Goal: Information Seeking & Learning: Learn about a topic

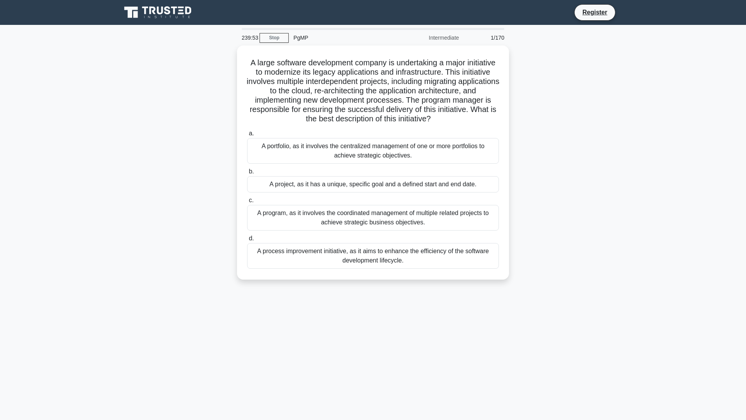
click at [498, 153] on div "A portfolio, as it involves the centralized management of one or more portfolio…" at bounding box center [373, 151] width 252 height 26
click at [247, 136] on input "a. A portfolio, as it involves the centralized management of one or more portfo…" at bounding box center [247, 133] width 0 height 5
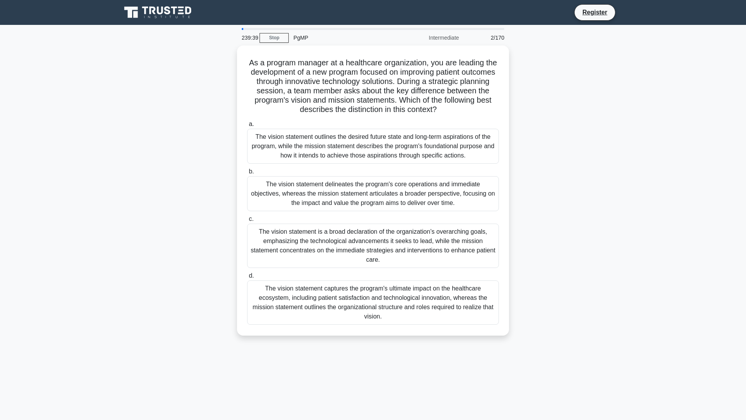
click at [578, 9] on link "Register" at bounding box center [595, 12] width 34 height 10
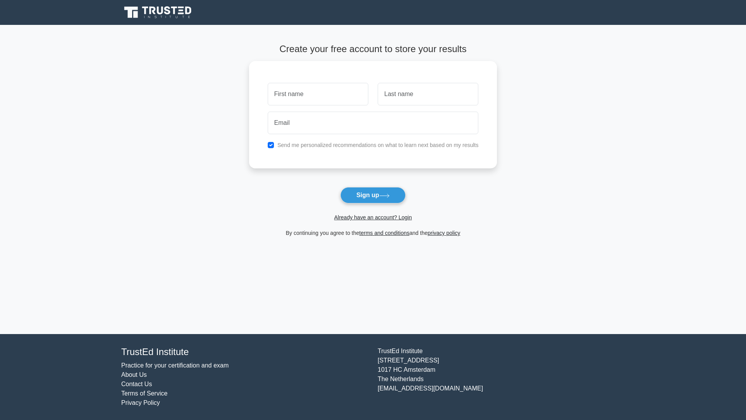
click at [528, 80] on main "Create your free account to store your results Send me personalized recommendat…" at bounding box center [373, 179] width 746 height 309
click at [515, 249] on main "Create your free account to store your results Send me personalized recommendat…" at bounding box center [373, 179] width 746 height 309
click at [522, 149] on main "Create your free account to store your results Send me personalized recommendat…" at bounding box center [373, 179] width 746 height 309
click at [456, 233] on link "privacy policy" at bounding box center [444, 233] width 33 height 6
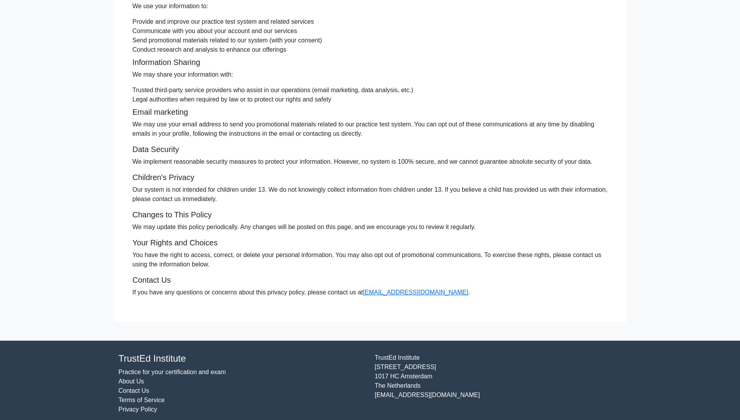
scroll to position [179, 0]
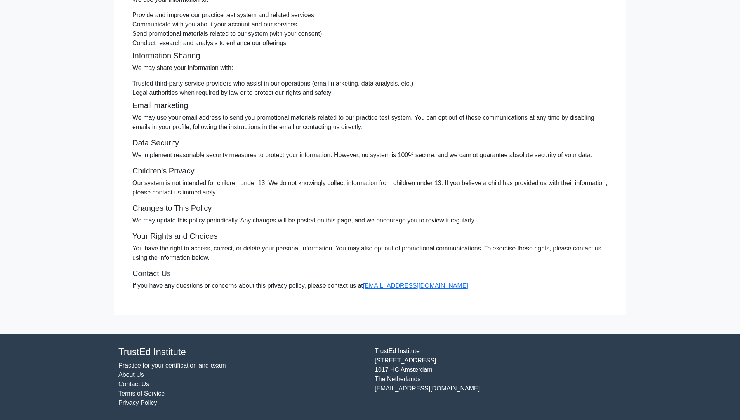
click at [470, 88] on li "Legal authorities when required by law or to protect our rights and safety" at bounding box center [369, 92] width 475 height 9
click at [517, 245] on p "You have the right to access, correct, or delete your personal information. You…" at bounding box center [369, 253] width 475 height 19
click at [494, 151] on p "We implement reasonable security measures to protect your information. However,…" at bounding box center [369, 154] width 475 height 9
click at [225, 364] on link "Practice for your certification and exam" at bounding box center [172, 365] width 108 height 7
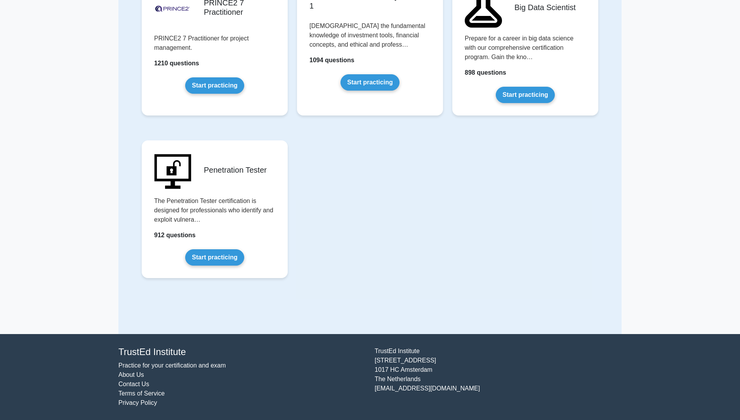
scroll to position [941, 0]
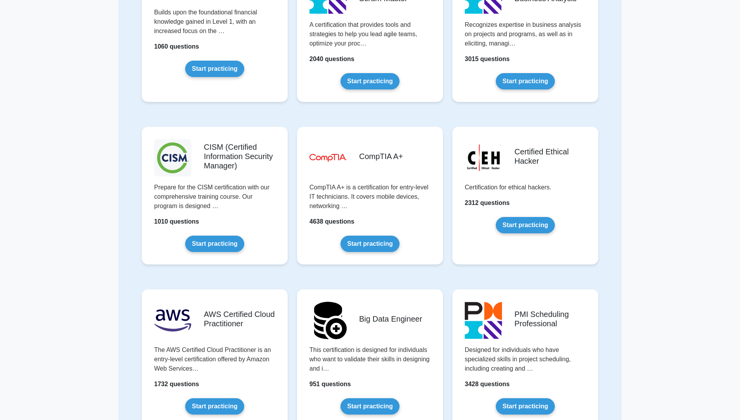
click at [497, 85] on link "Start practicing" at bounding box center [525, 81] width 59 height 16
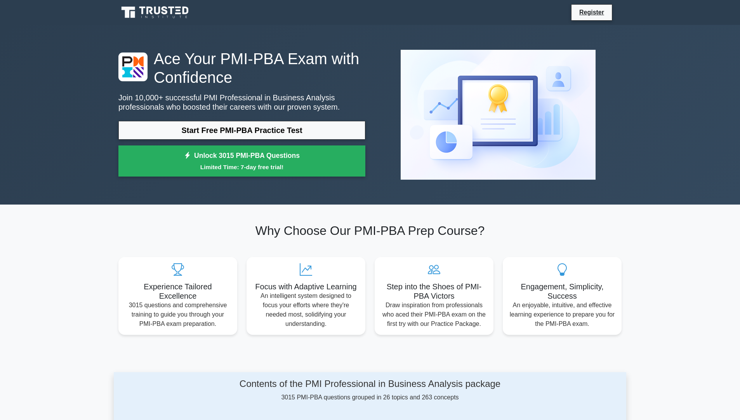
scroll to position [942, 0]
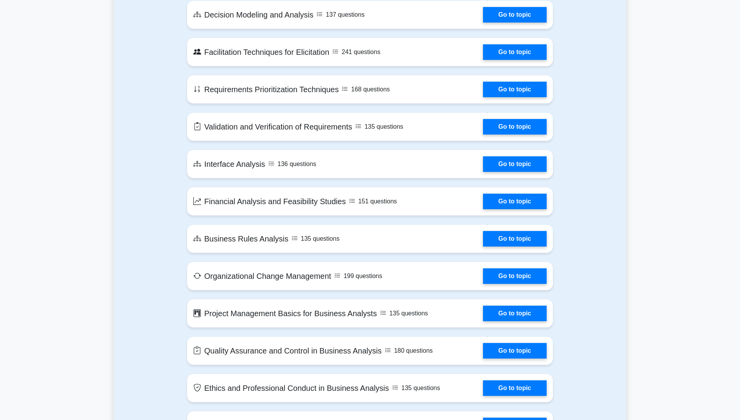
click at [483, 246] on link "Go to topic" at bounding box center [515, 239] width 64 height 16
